Goal: Book appointment/travel/reservation

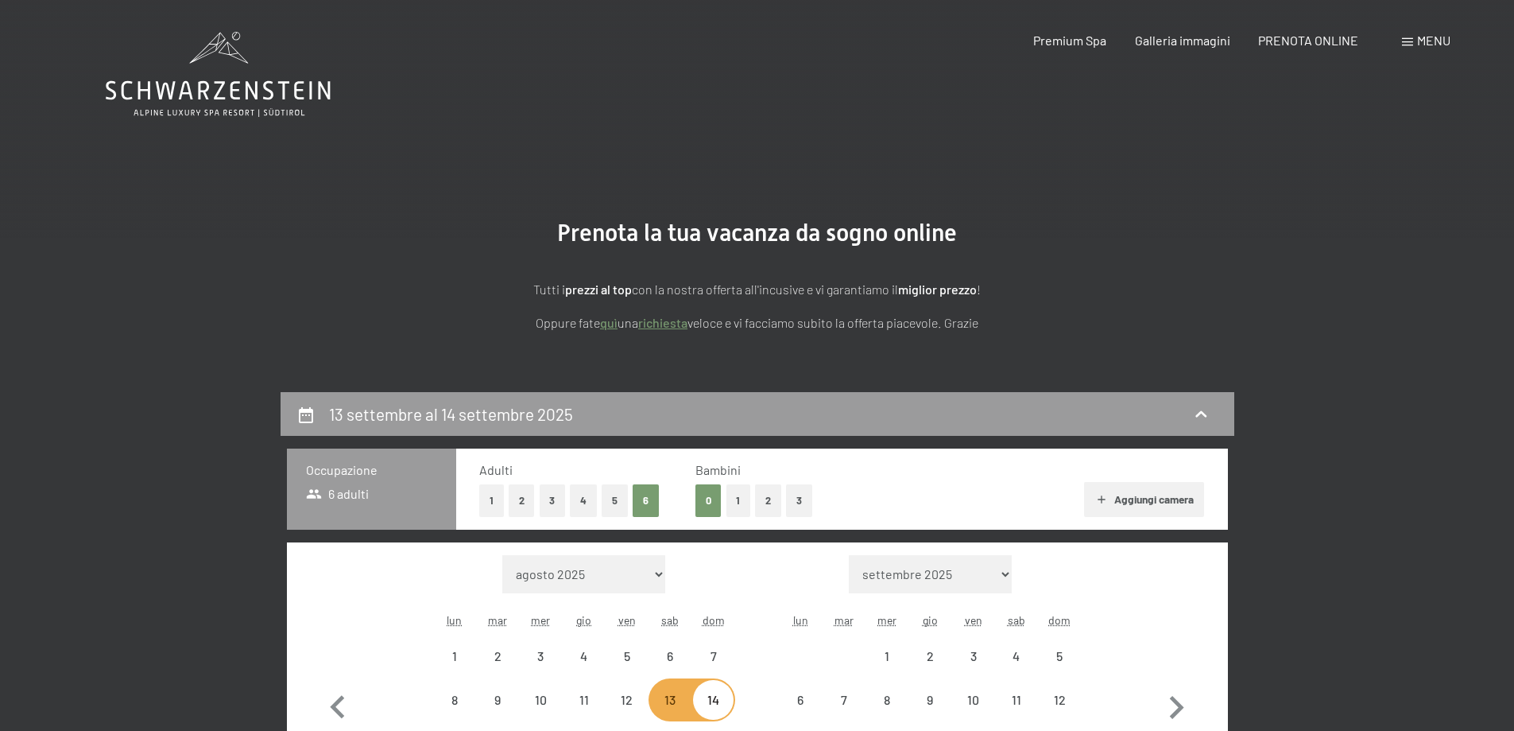
select select "2025-09-01"
select select "2025-10-01"
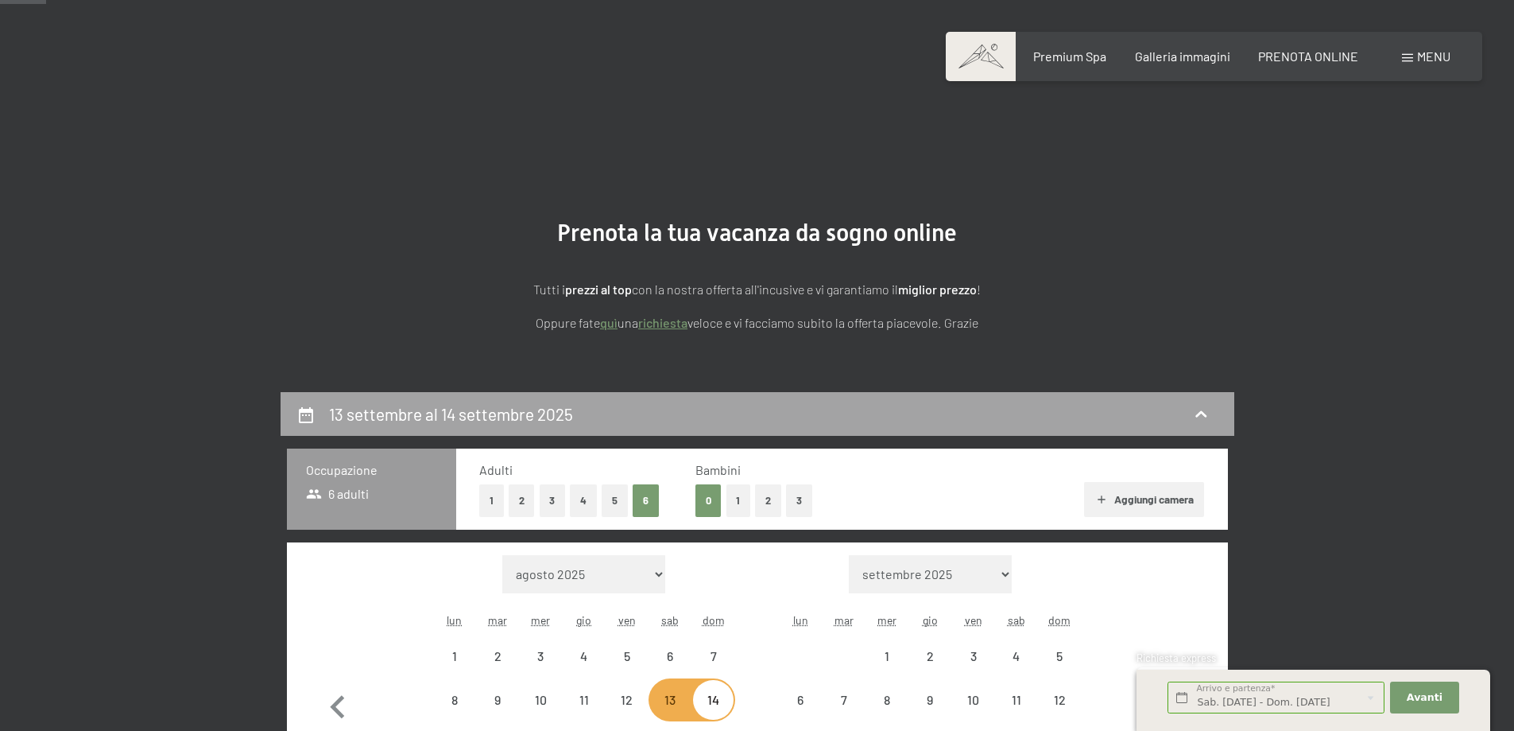
scroll to position [238, 0]
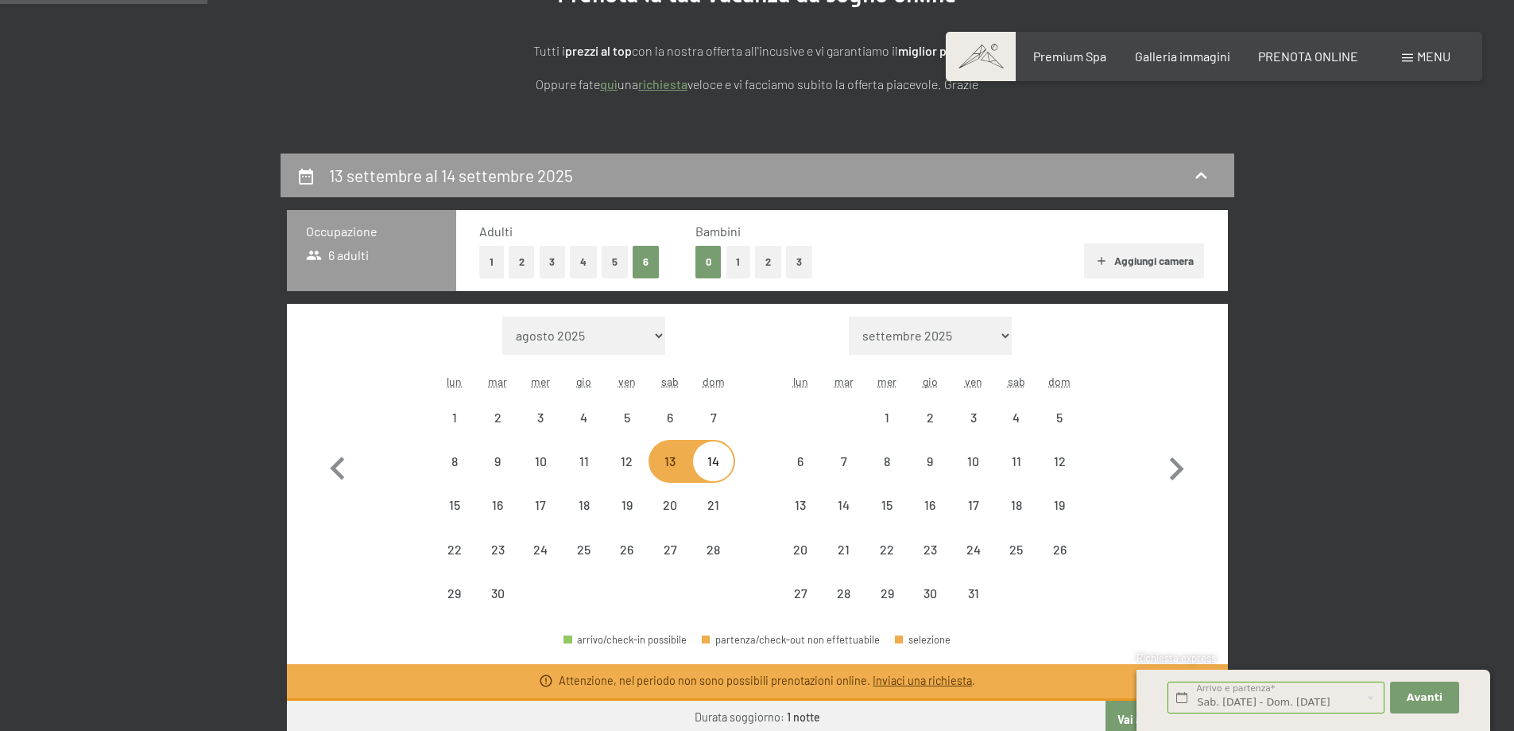
click at [756, 260] on button "2" at bounding box center [768, 262] width 26 height 33
select select "2025-09-01"
select select "2025-10-01"
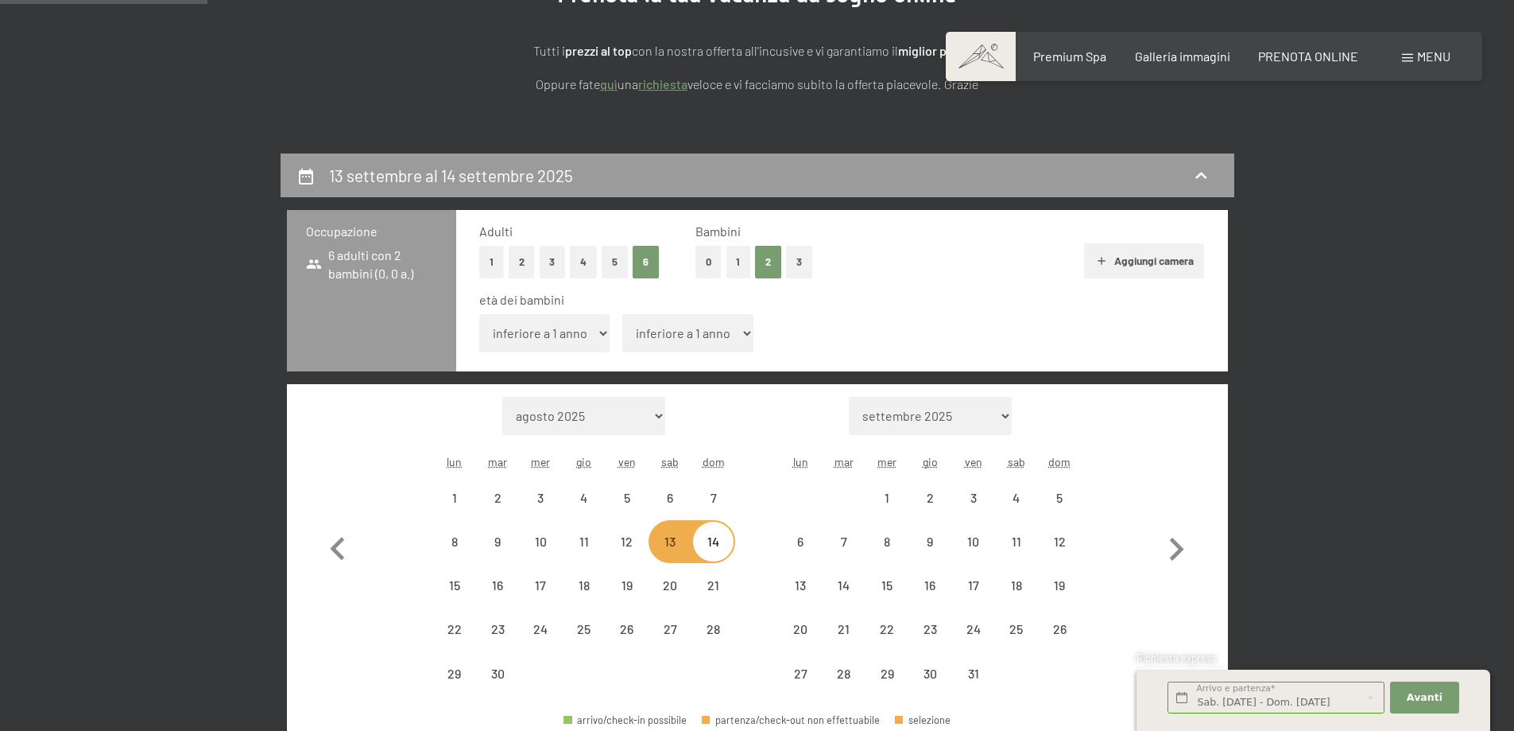
select select "2025-09-01"
select select "2025-10-01"
click at [602, 328] on select "inferiore a 1 anno 1 anno 2 anni 3 anni 4 anni 5 anni 6 anni 7 anni 8 anni 9 an…" at bounding box center [544, 333] width 131 height 38
select select "12"
click at [479, 314] on select "inferiore a 1 anno 1 anno 2 anni 3 anni 4 anni 5 anni 6 anni 7 anni 8 anni 9 an…" at bounding box center [544, 333] width 131 height 38
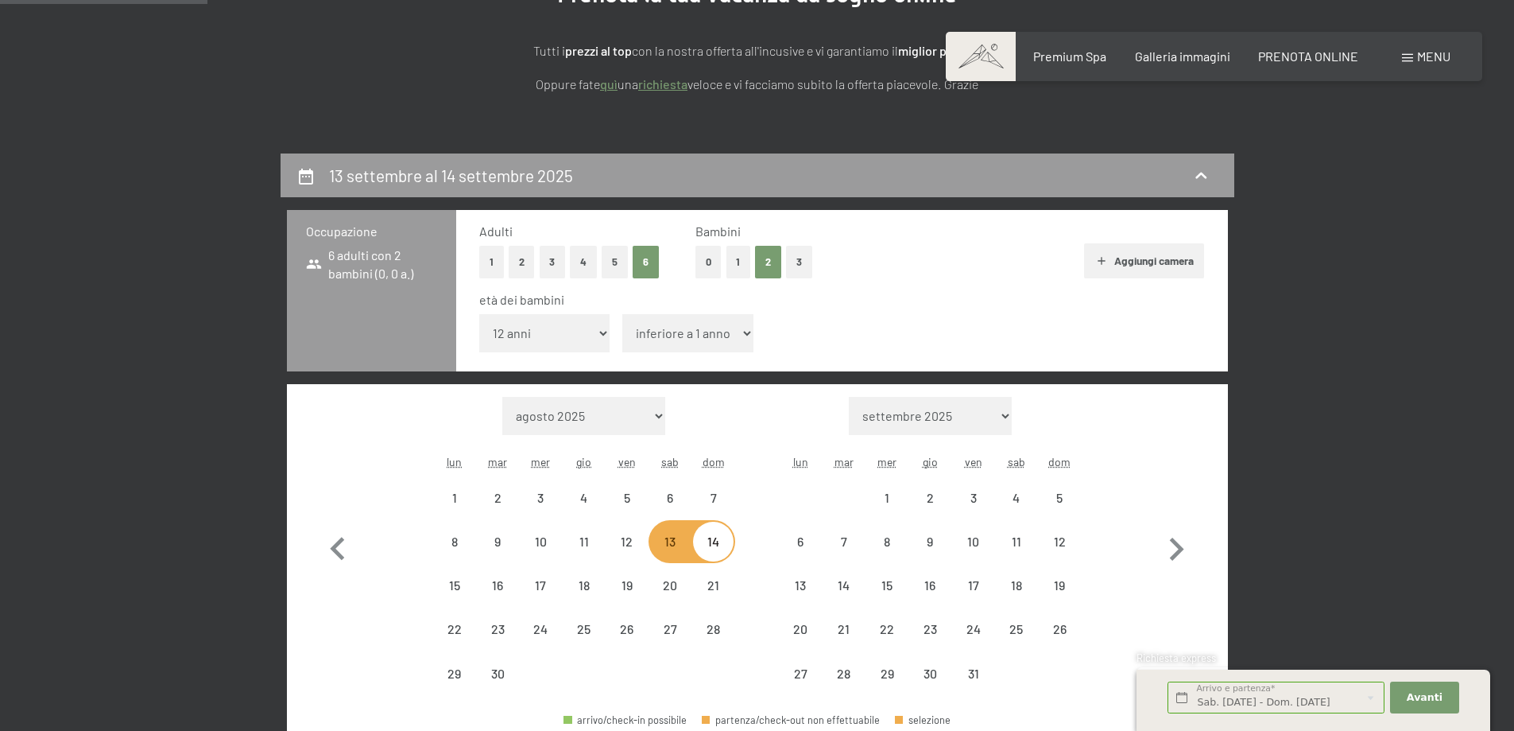
select select "2025-09-01"
select select "2025-10-01"
select select "2025-09-01"
select select "2025-10-01"
click at [727, 335] on select "inferiore a 1 anno 1 anno 2 anni 3 anni 4 anni 5 anni 6 anni 7 anni 8 anni 9 an…" at bounding box center [687, 333] width 131 height 38
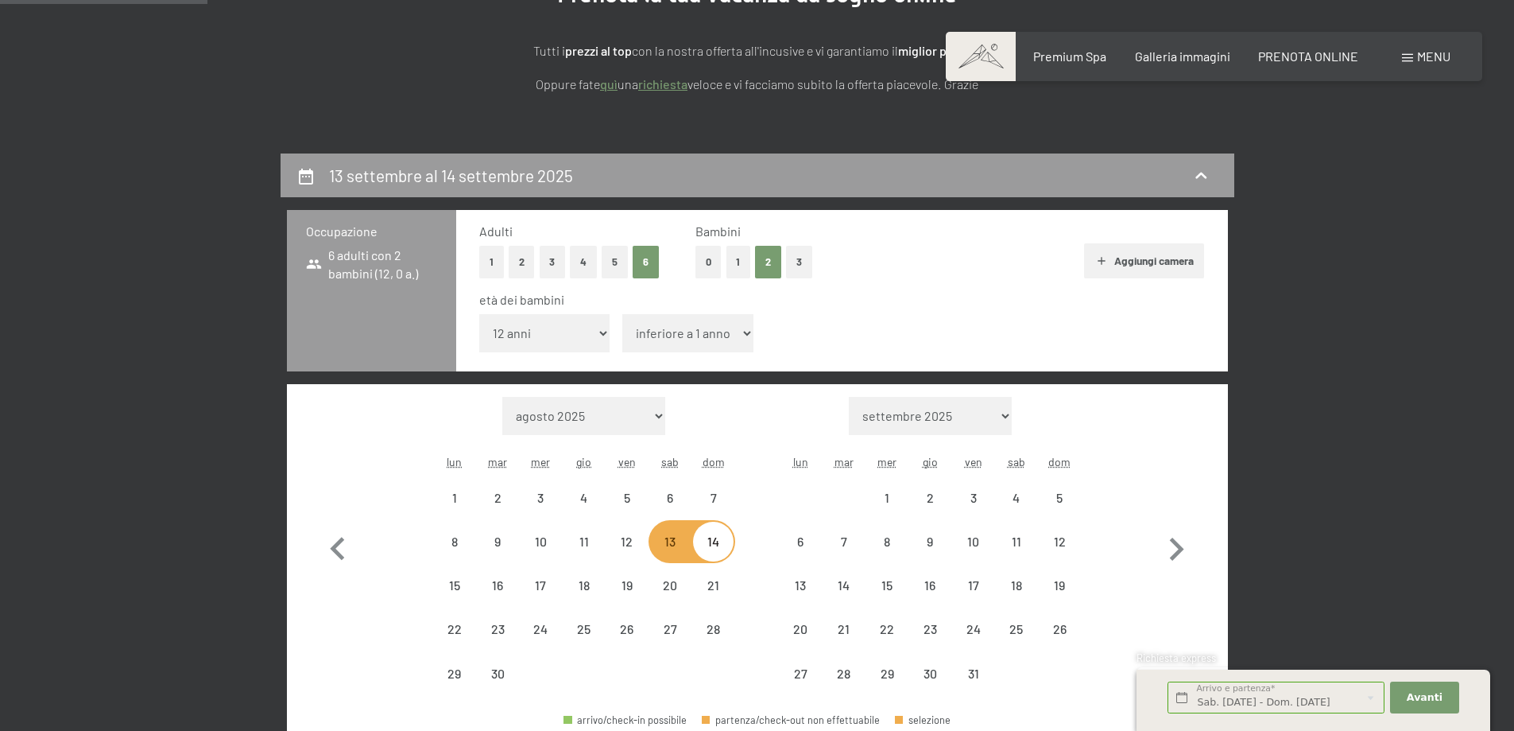
select select "15"
click at [622, 314] on select "inferiore a 1 anno 1 anno 2 anni 3 anni 4 anni 5 anni 6 anni 7 anni 8 anni 9 an…" at bounding box center [687, 333] width 131 height 38
select select "2025-09-01"
select select "2025-10-01"
select select "2025-09-01"
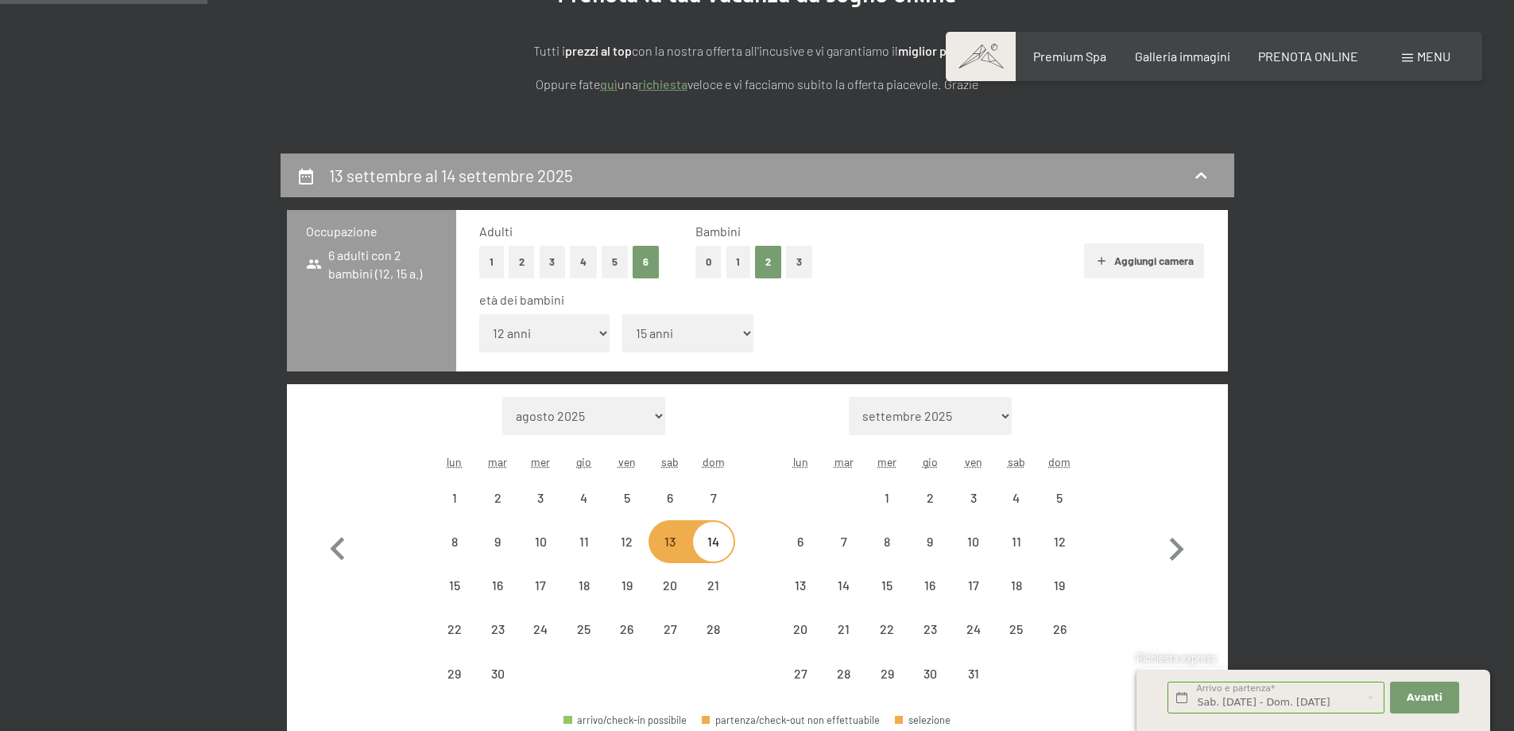
select select "2025-10-01"
click at [589, 260] on button "4" at bounding box center [583, 262] width 27 height 33
select select "2025-09-01"
select select "2025-10-01"
select select "2025-09-01"
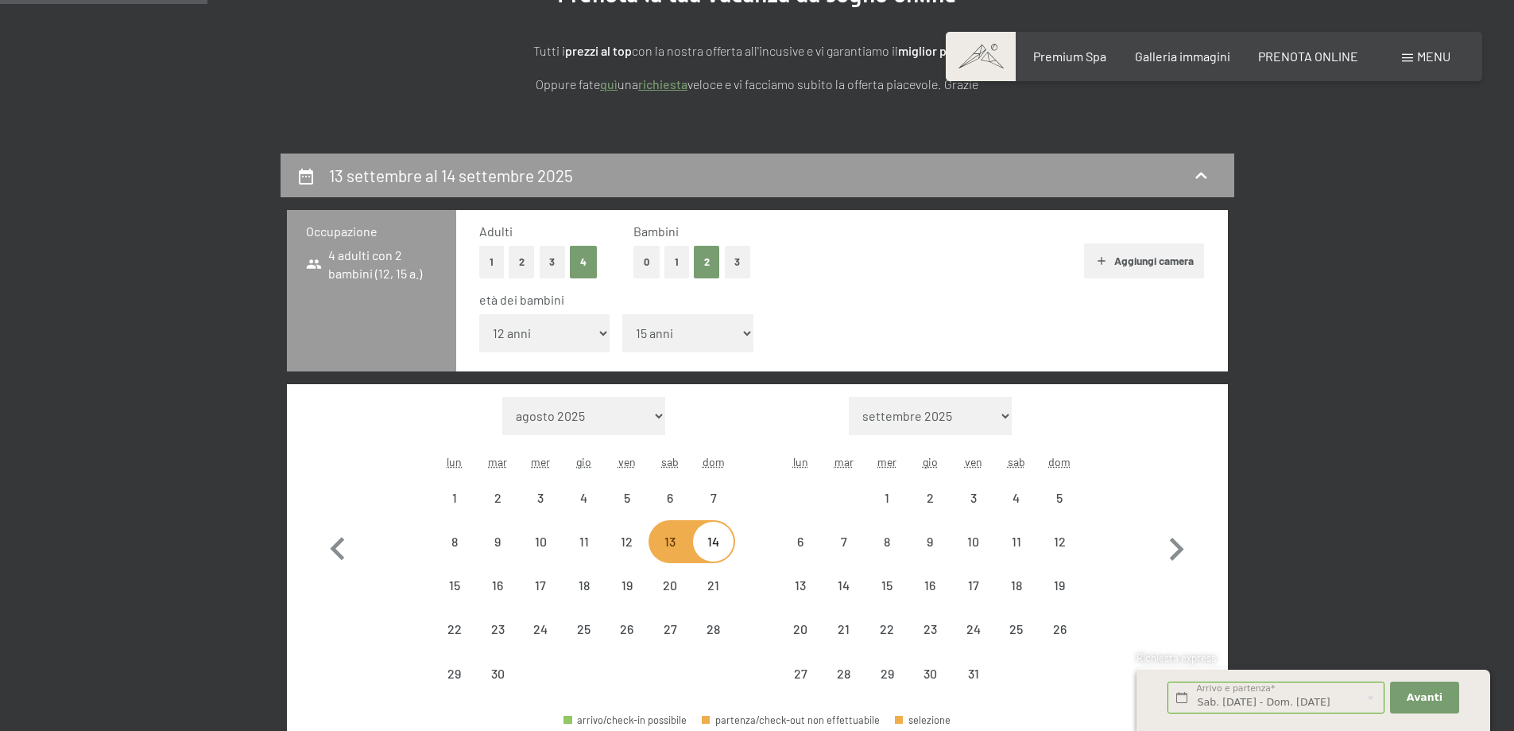
select select "2025-10-01"
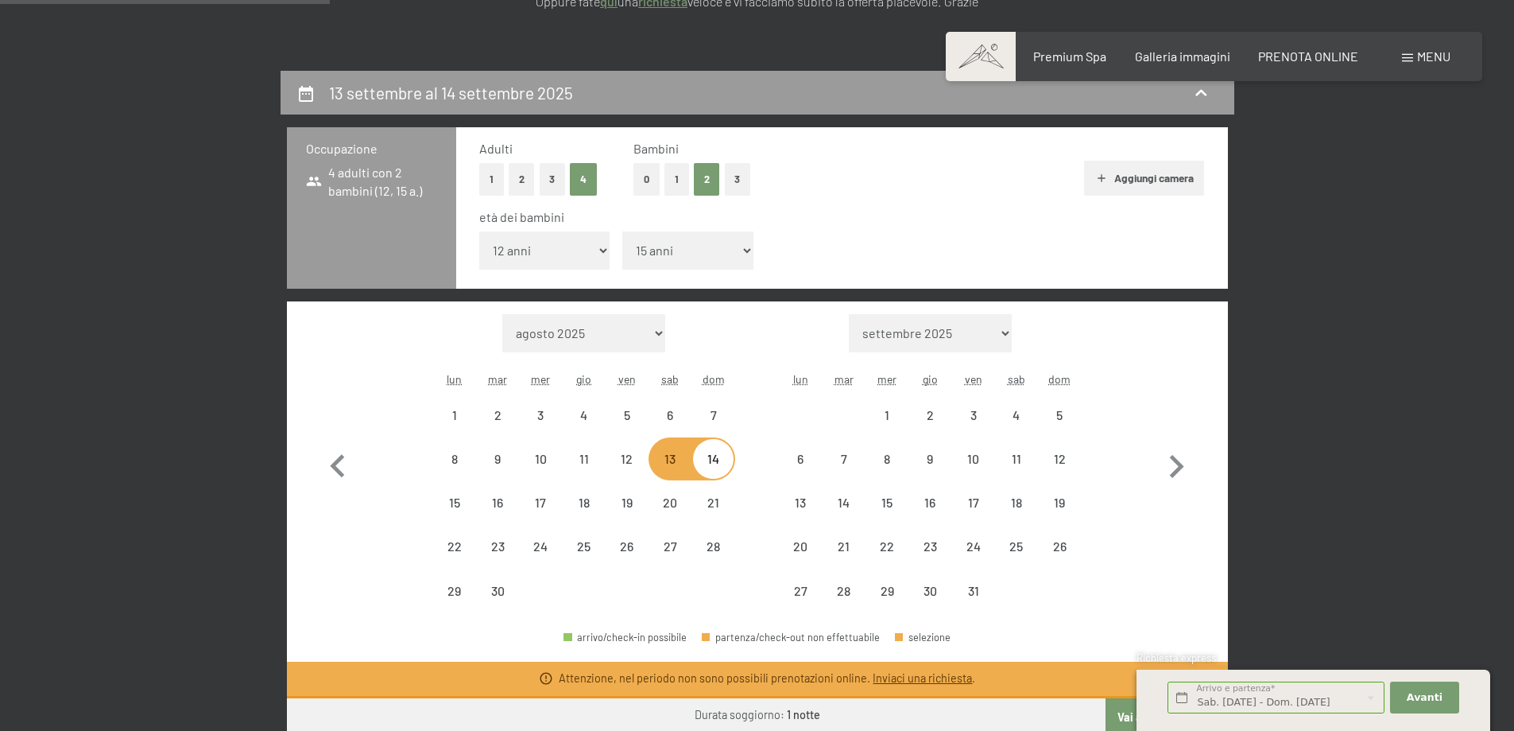
scroll to position [397, 0]
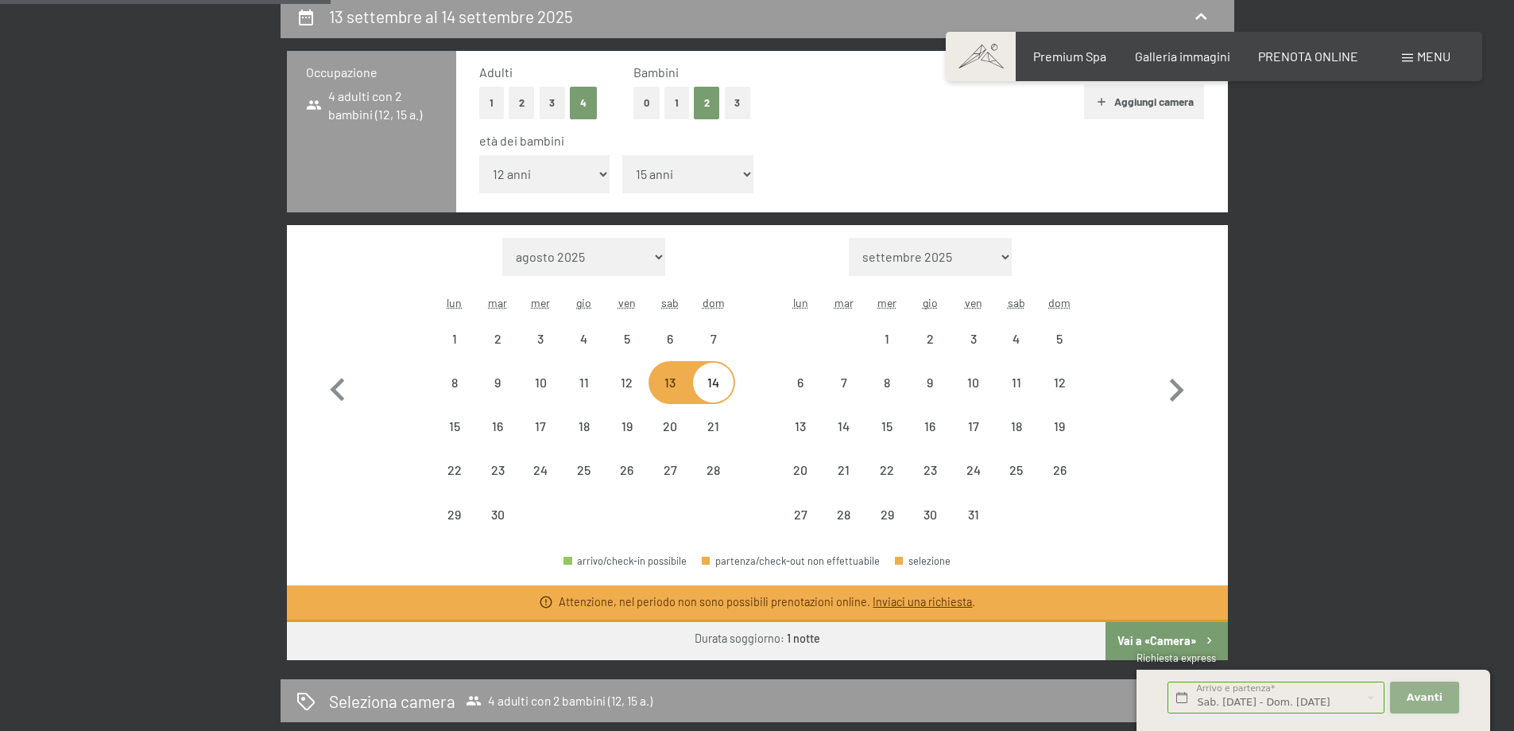
click at [1437, 700] on span "Avanti" at bounding box center [1425, 697] width 36 height 14
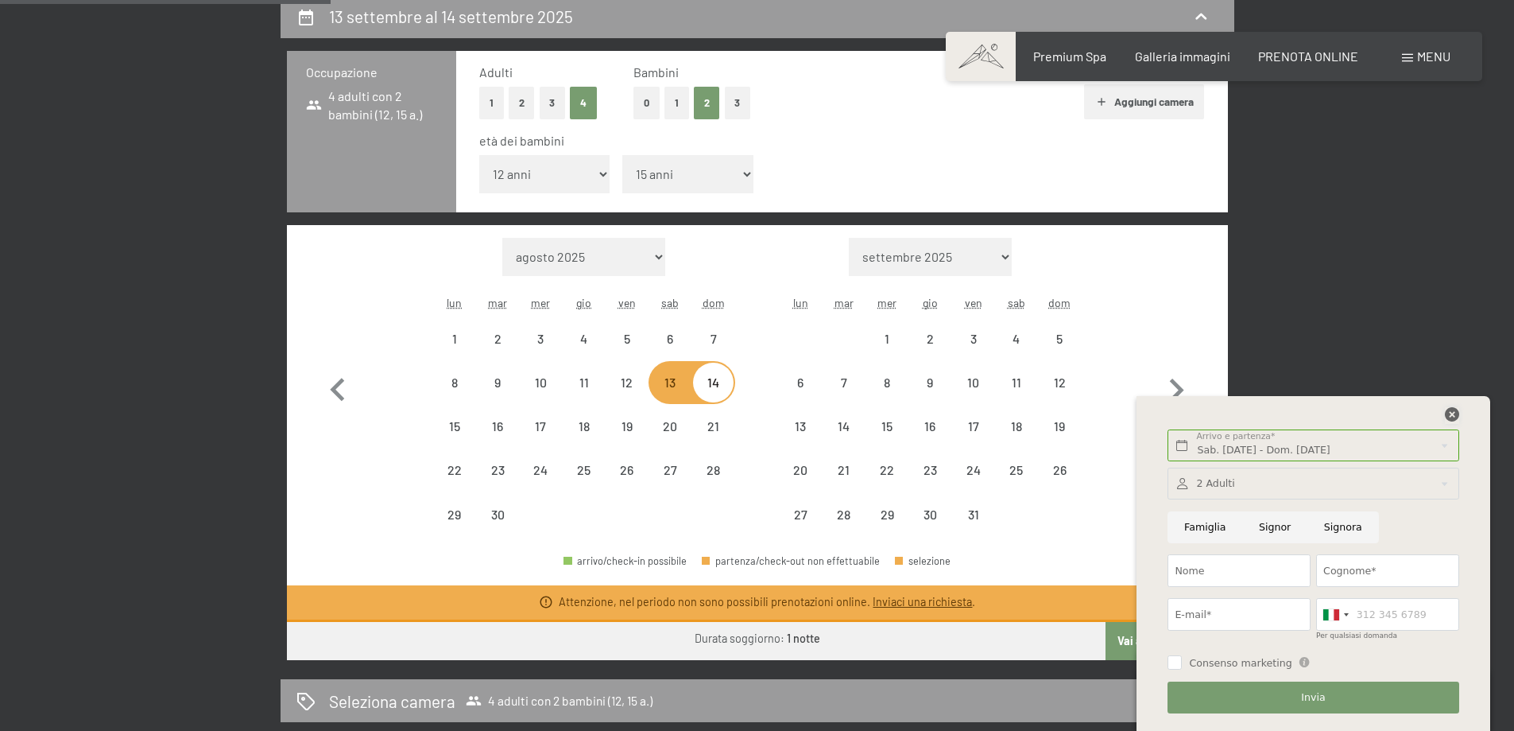
click at [1451, 413] on icon at bounding box center [1452, 414] width 14 height 14
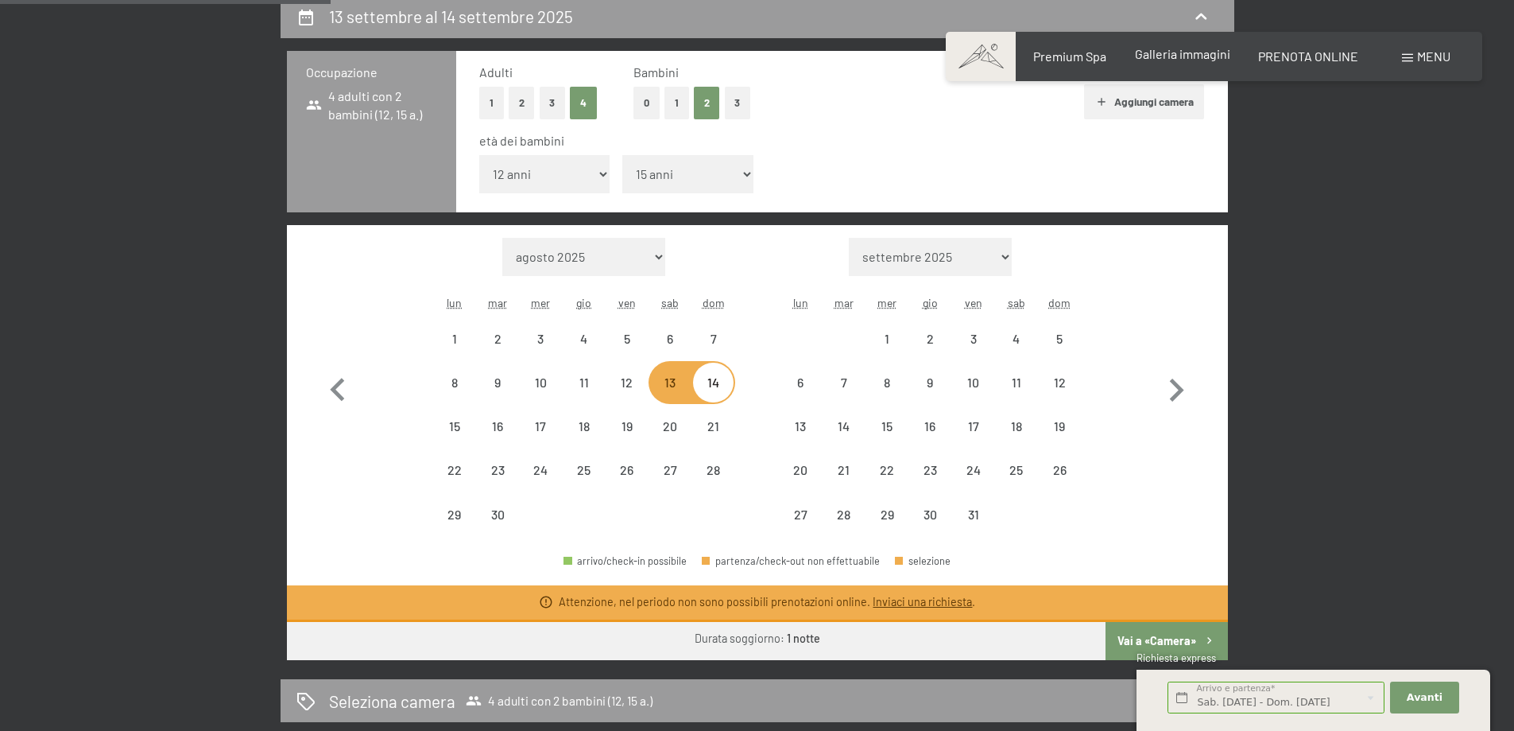
click at [1184, 52] on span "Galleria immagini" at bounding box center [1182, 53] width 95 height 15
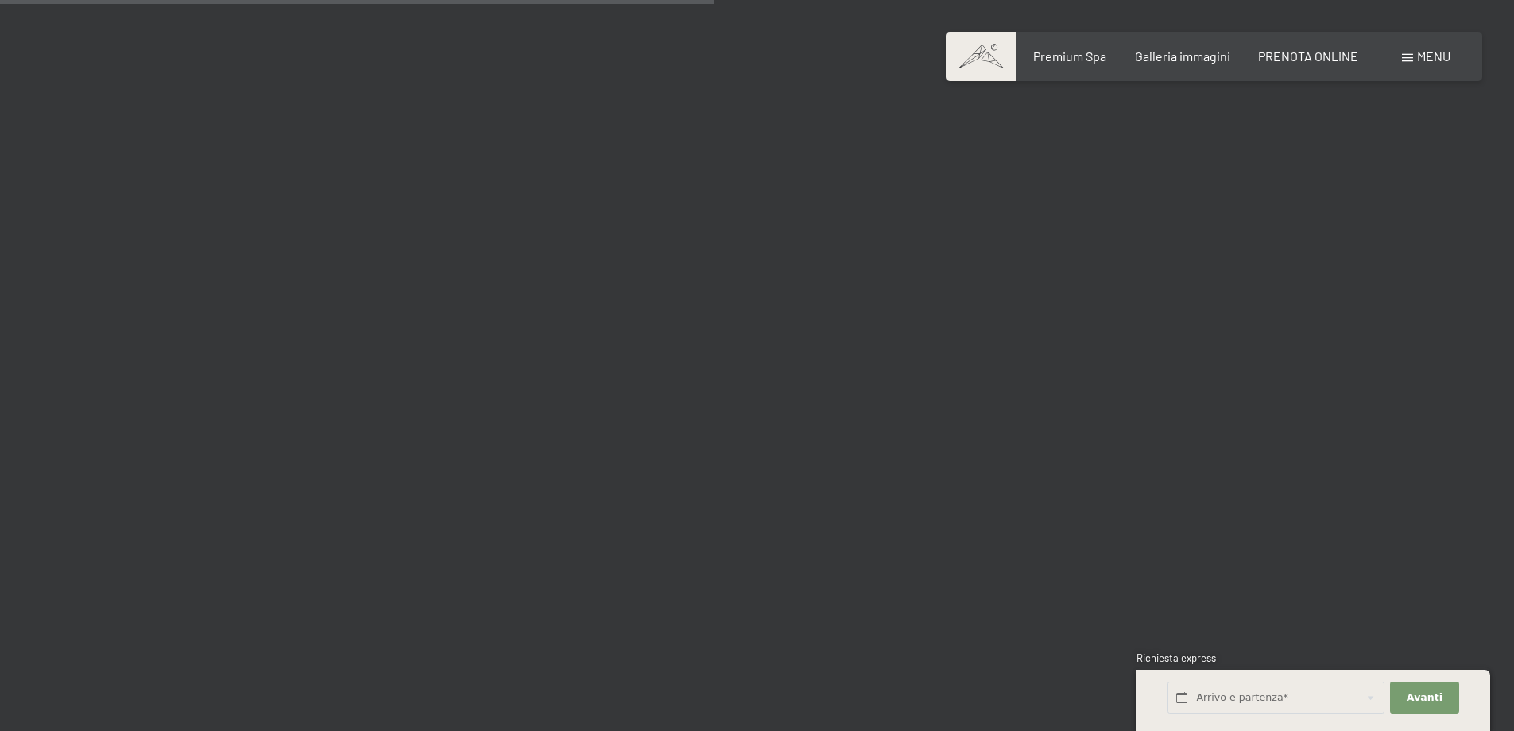
scroll to position [9539, 0]
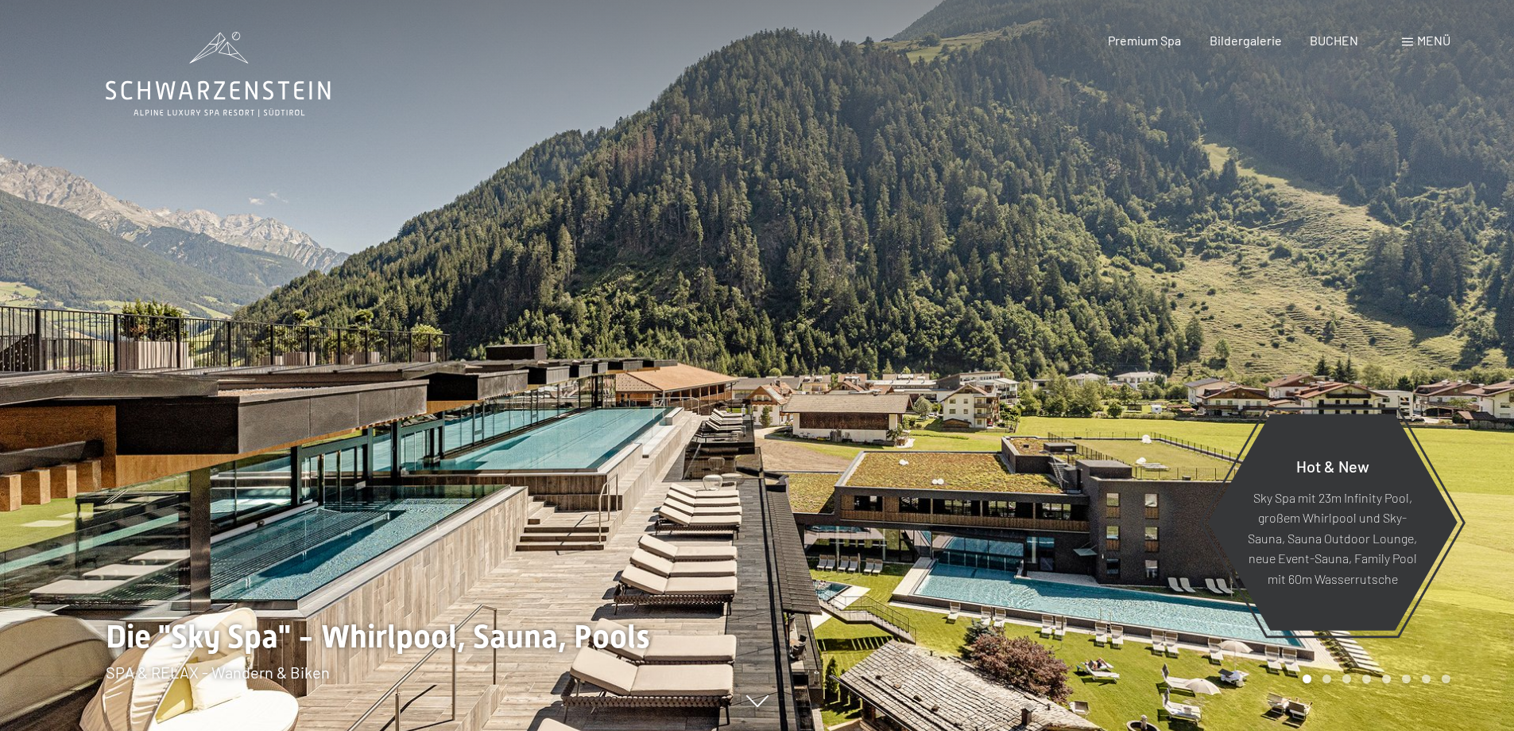
click at [1417, 43] on span "Menü" at bounding box center [1433, 40] width 33 height 15
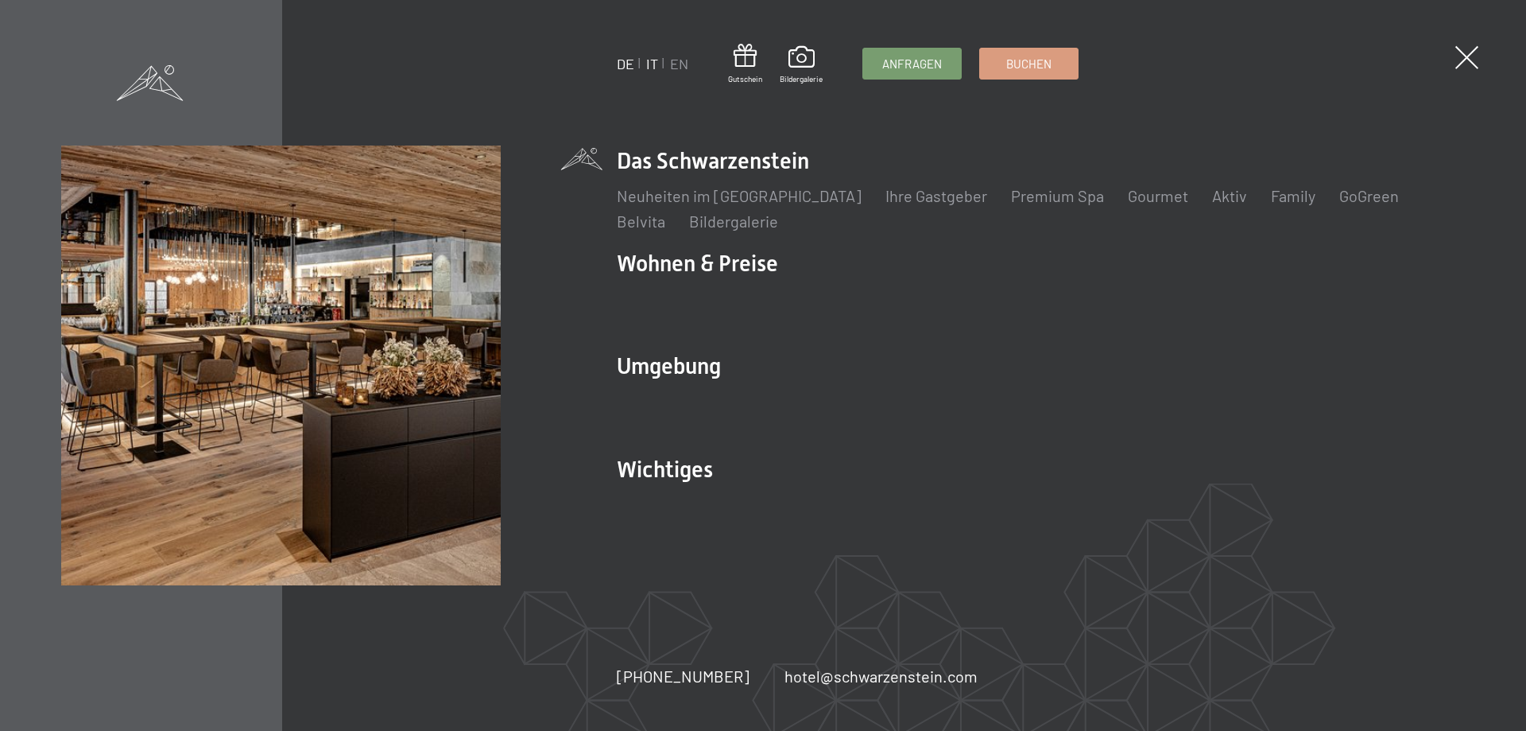
click at [650, 63] on link "IT" at bounding box center [652, 63] width 12 height 17
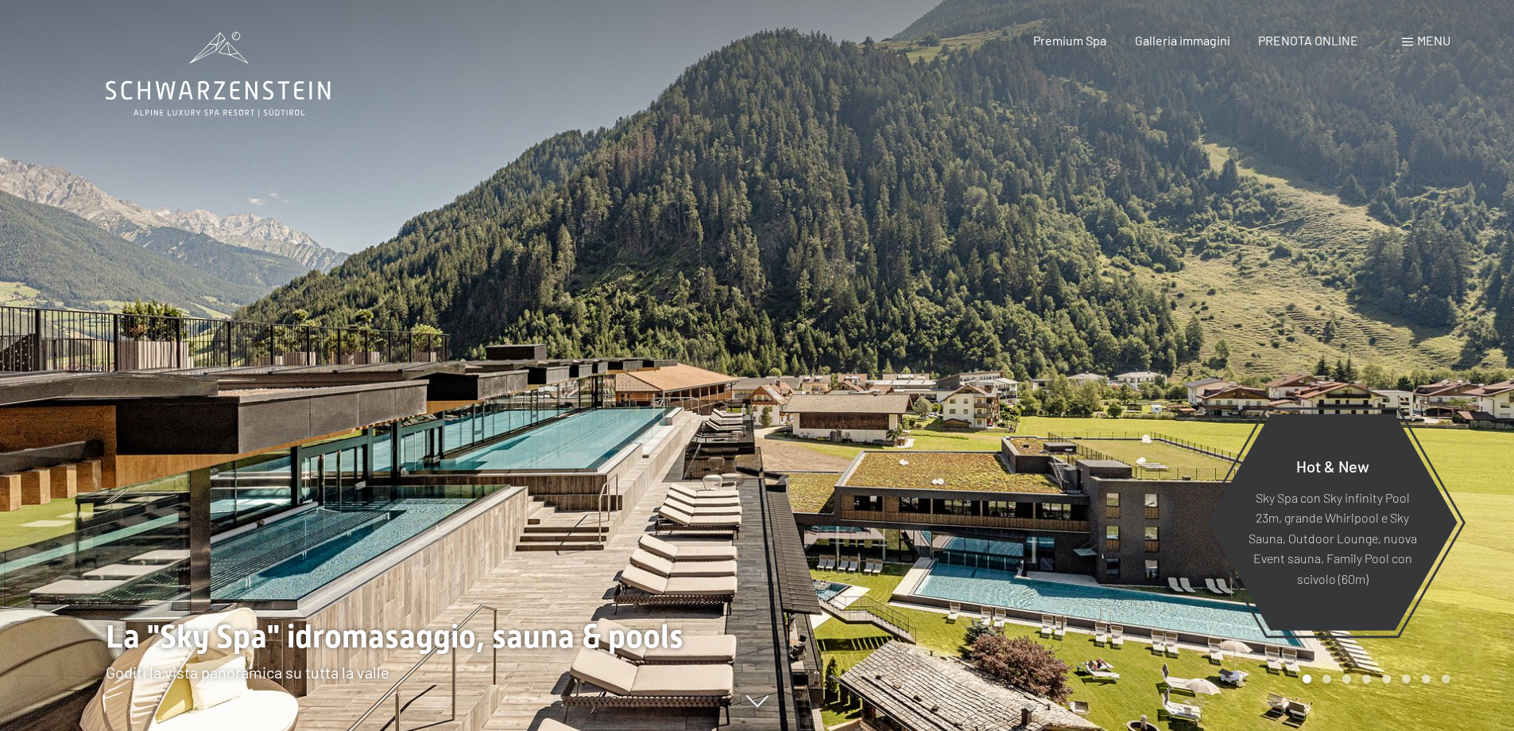
click at [1444, 41] on span "Menu" at bounding box center [1433, 40] width 33 height 15
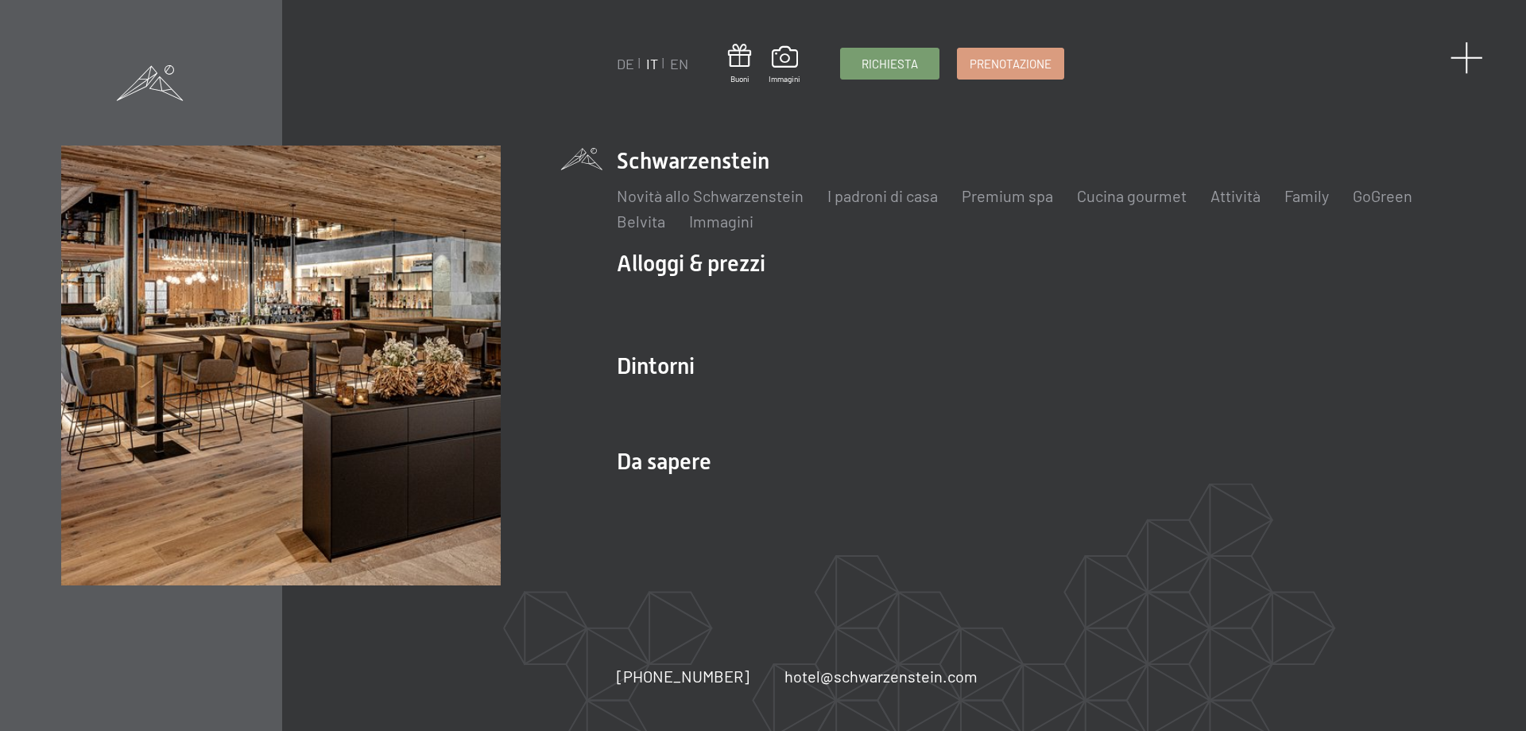
click at [1467, 55] on span at bounding box center [1467, 57] width 33 height 33
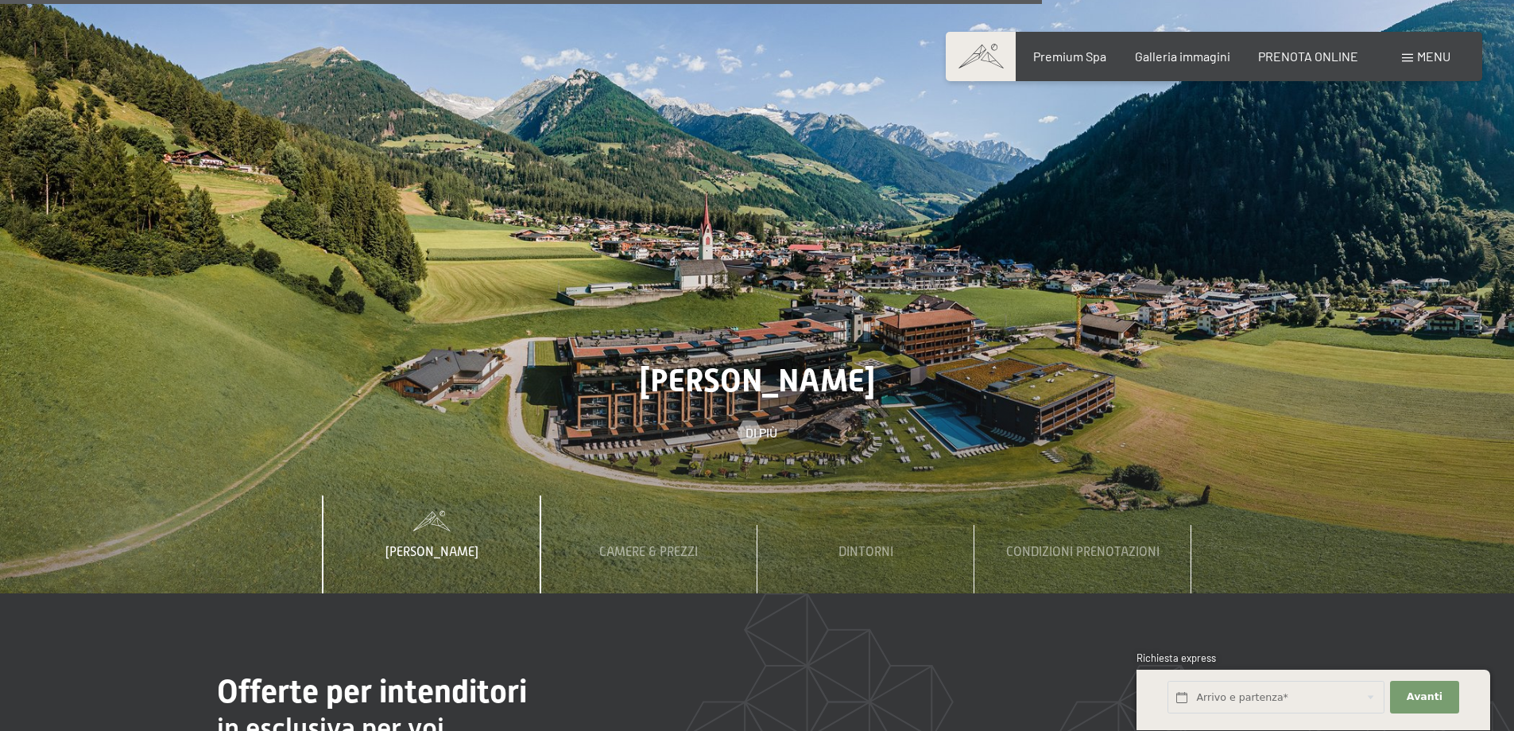
scroll to position [5565, 0]
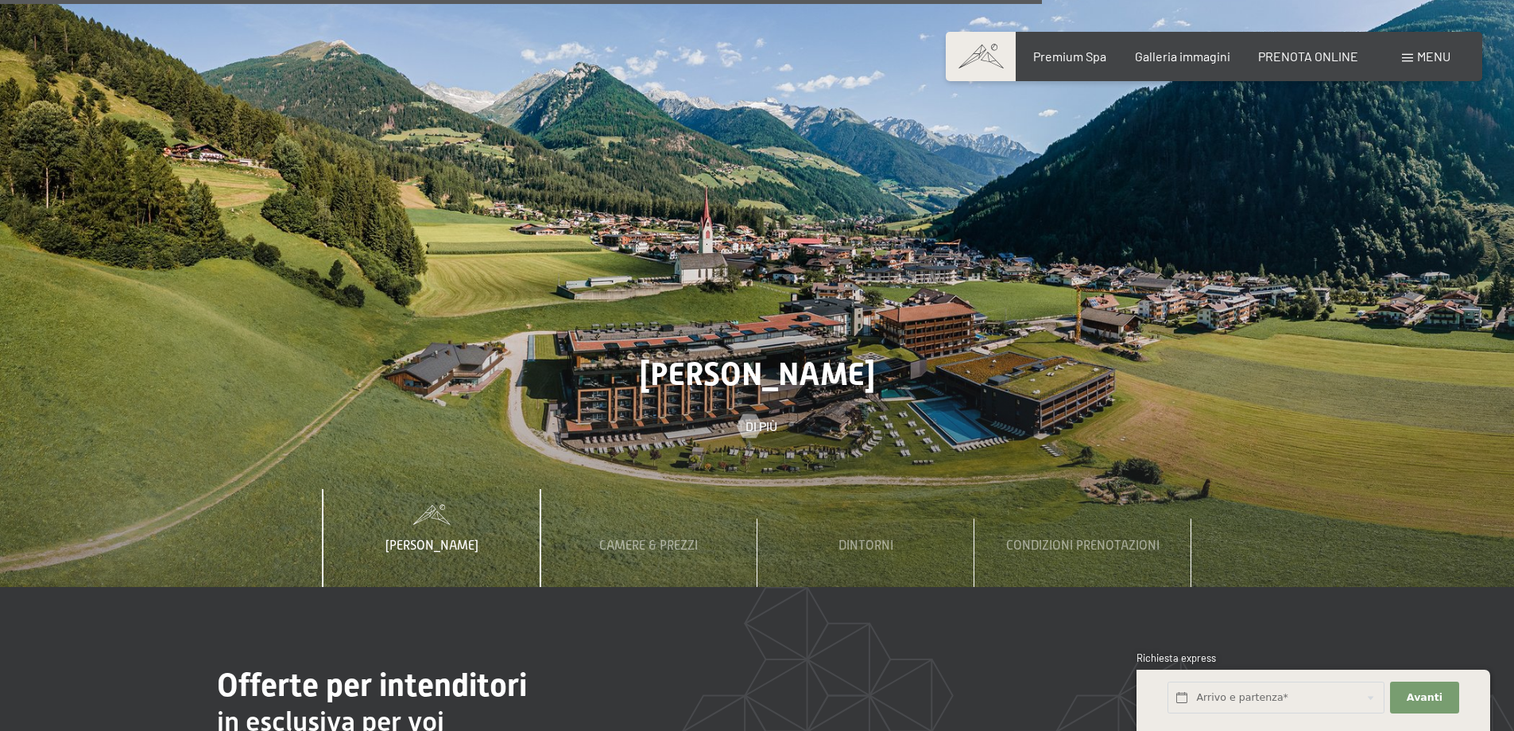
click at [1447, 61] on span "Menu" at bounding box center [1433, 55] width 33 height 15
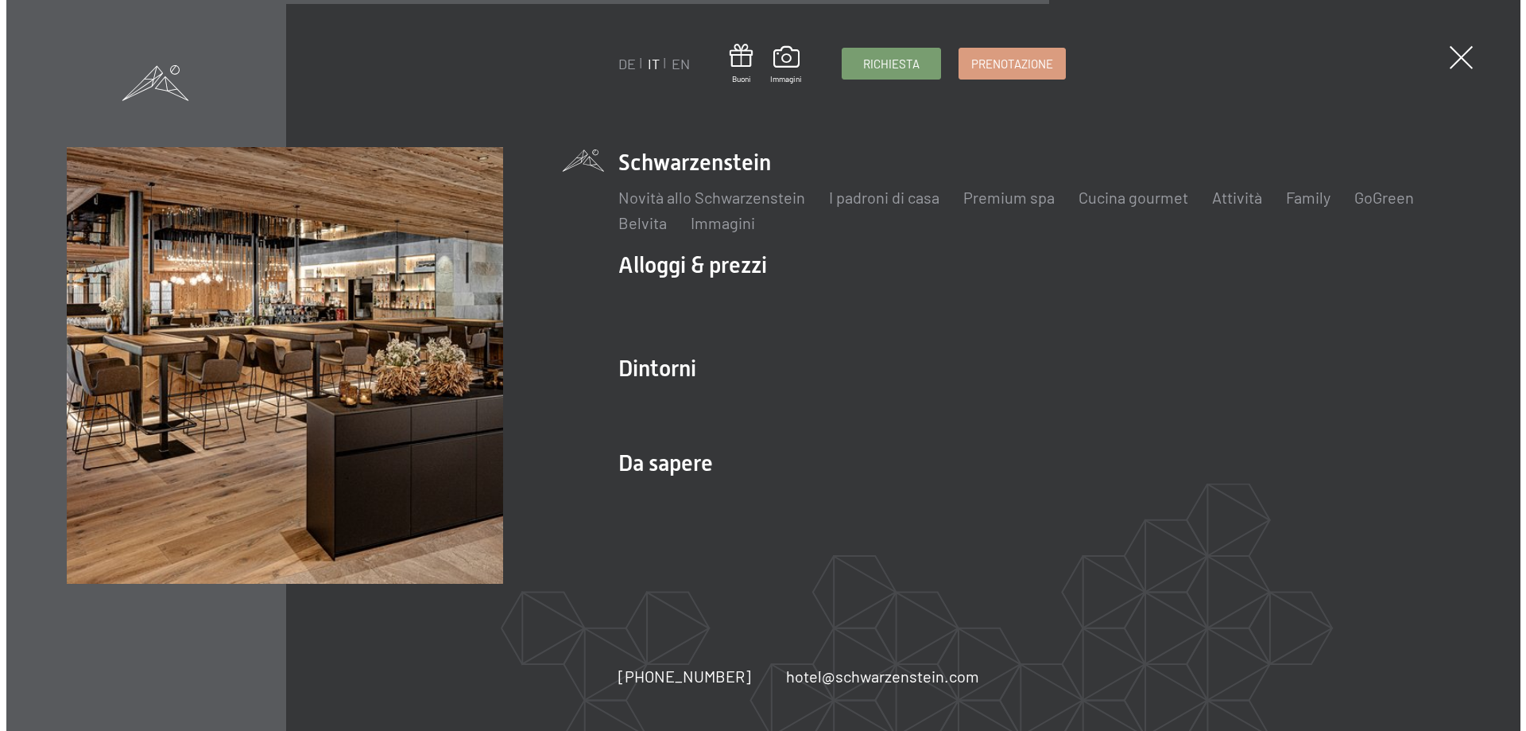
scroll to position [5590, 0]
